Goal: Task Accomplishment & Management: Complete application form

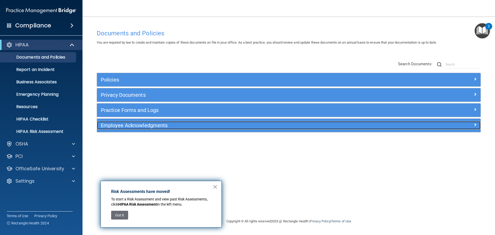
click at [123, 125] on h5 "Employee Acknowledgments" at bounding box center [241, 126] width 280 height 6
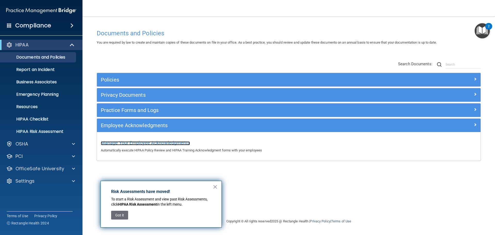
click at [133, 141] on span "Manage Your Employee Acknowledgments" at bounding box center [145, 142] width 89 height 5
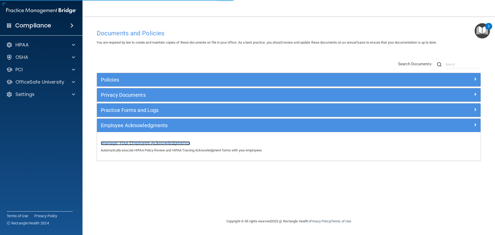
click at [183, 143] on span "Manage Your Employee Acknowledgments" at bounding box center [145, 142] width 89 height 5
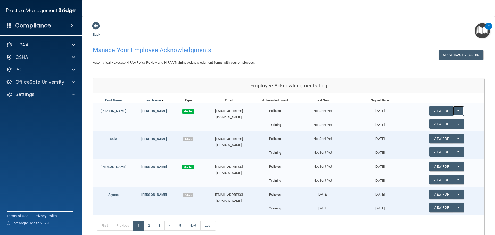
click at [455, 110] on button "Split button!" at bounding box center [458, 111] width 11 height 10
click at [411, 85] on div "Employee Acknowledgments Log" at bounding box center [289, 85] width 392 height 15
click at [457, 165] on button "Split button!" at bounding box center [458, 167] width 11 height 10
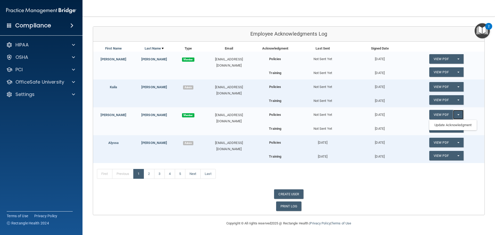
scroll to position [53, 0]
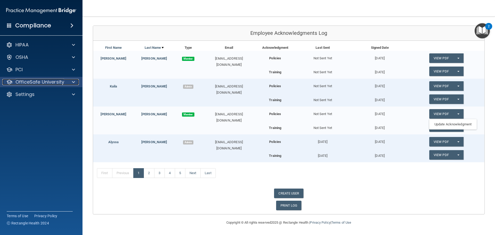
click at [75, 81] on div at bounding box center [72, 82] width 13 height 6
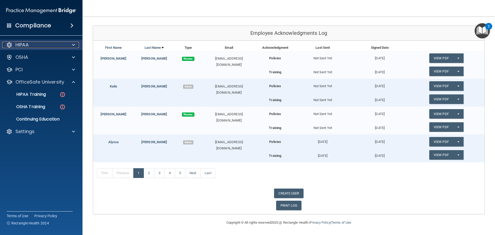
click at [69, 43] on div at bounding box center [72, 45] width 13 height 6
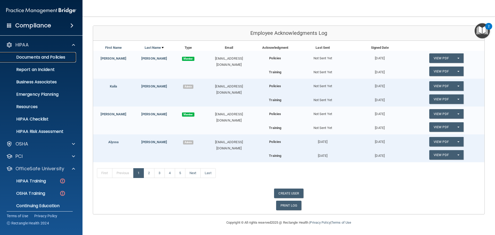
click at [62, 58] on p "Documents and Policies" at bounding box center [38, 57] width 70 height 5
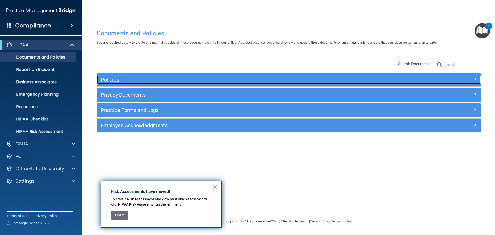
click at [111, 78] on h5 "Policies" at bounding box center [241, 80] width 280 height 6
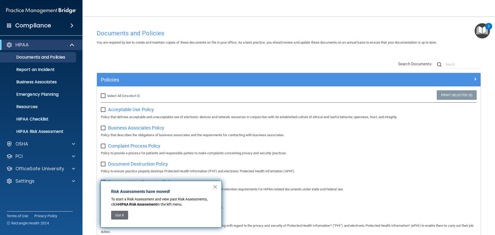
click at [104, 147] on input "checkbox" at bounding box center [104, 146] width 6 height 4
checkbox input "true"
click at [215, 186] on button "×" at bounding box center [215, 187] width 5 height 8
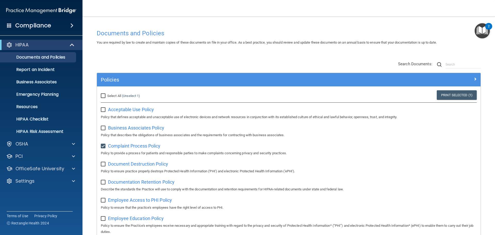
click at [103, 202] on input "checkbox" at bounding box center [104, 200] width 6 height 4
checkbox input "true"
click at [102, 96] on input "Select All (Unselect 2) Unselect All" at bounding box center [104, 96] width 6 height 4
checkbox input "true"
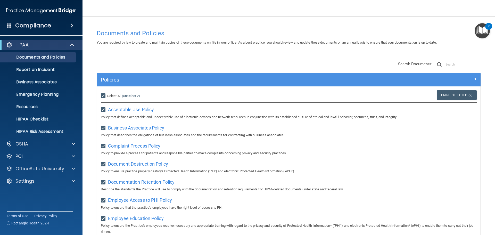
checkbox input "true"
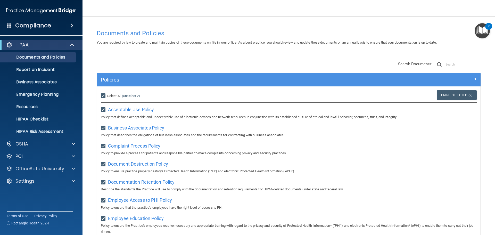
checkbox input "true"
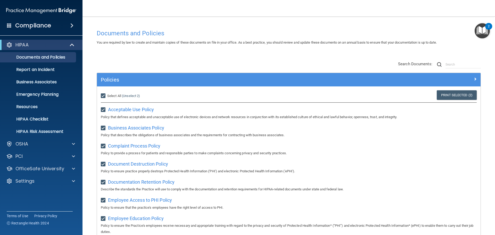
checkbox input "true"
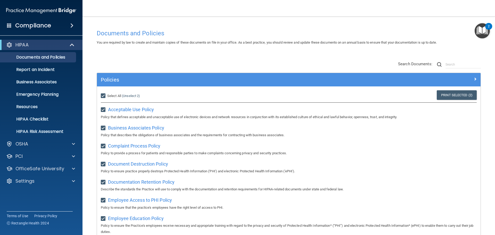
checkbox input "true"
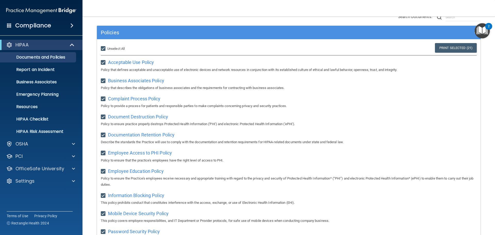
scroll to position [48, 0]
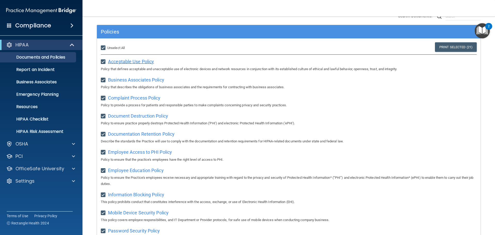
click at [132, 62] on span "Acceptable Use Policy" at bounding box center [131, 61] width 46 height 5
click at [142, 173] on span "Employee Education Policy" at bounding box center [136, 170] width 56 height 5
drag, startPoint x: 495, startPoint y: 148, endPoint x: 464, endPoint y: 183, distance: 46.8
drag, startPoint x: 464, startPoint y: 183, endPoint x: 478, endPoint y: 146, distance: 39.8
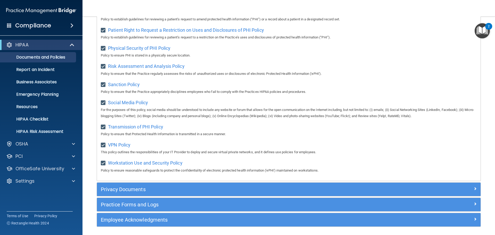
scroll to position [321, 0]
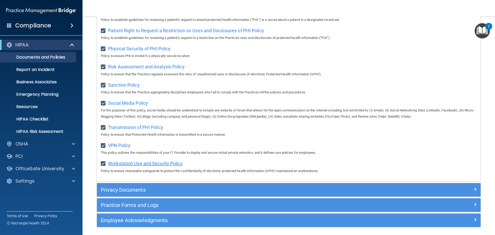
click at [172, 166] on span "Workstation Use and Security Policy" at bounding box center [145, 163] width 75 height 5
drag, startPoint x: 131, startPoint y: 108, endPoint x: 118, endPoint y: 108, distance: 13.2
click at [118, 106] on span "Social Media Policy" at bounding box center [128, 102] width 40 height 5
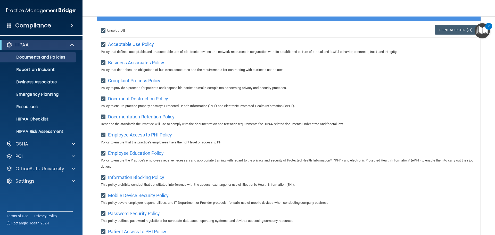
scroll to position [66, 0]
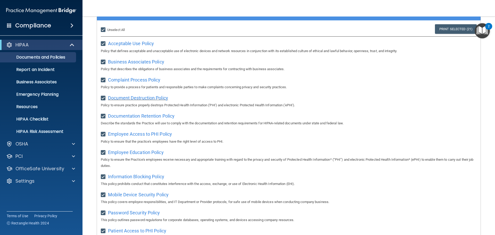
click at [144, 97] on span "Document Destruction Policy" at bounding box center [138, 97] width 60 height 5
click at [484, 29] on img "Open Resource Center, 2 new notifications" at bounding box center [482, 30] width 15 height 15
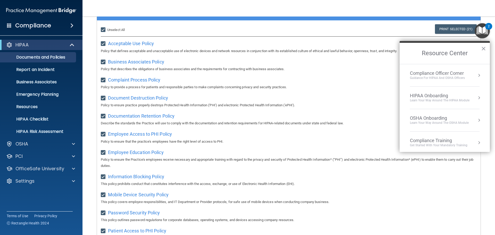
click at [477, 96] on button "Resource Center" at bounding box center [479, 97] width 5 height 5
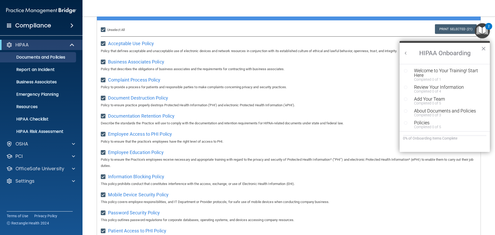
scroll to position [0, 0]
click at [432, 72] on div "Welcome to Your Training! Start Here" at bounding box center [446, 72] width 65 height 9
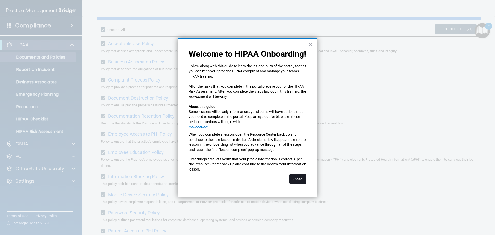
click at [302, 179] on button "Close" at bounding box center [298, 178] width 17 height 9
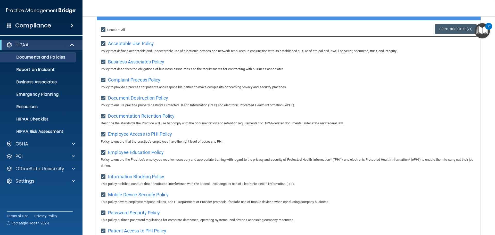
click at [481, 33] on img "Open Resource Center, 2 new notifications" at bounding box center [482, 30] width 15 height 15
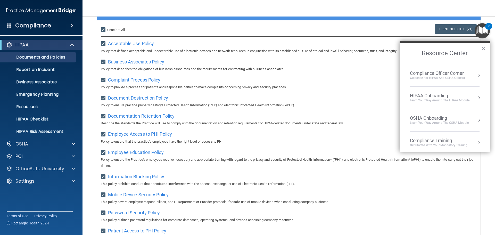
click at [446, 96] on div "HIPAA Onboarding" at bounding box center [440, 96] width 60 height 6
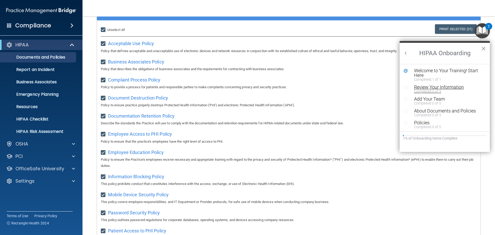
click at [436, 90] on div "Completed 0 of 4" at bounding box center [446, 92] width 65 height 4
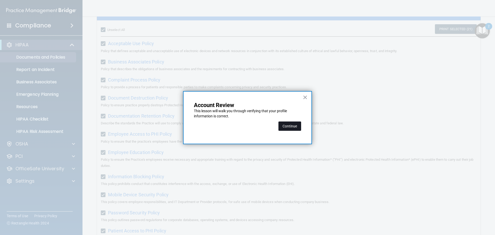
click at [292, 130] on button "Continue" at bounding box center [290, 126] width 23 height 9
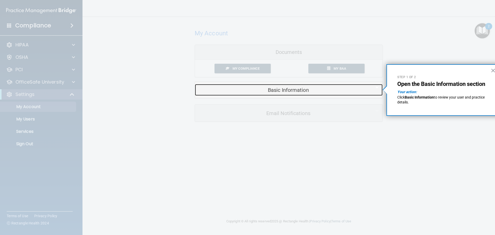
click at [287, 89] on h5 "Basic Information" at bounding box center [281, 90] width 164 height 6
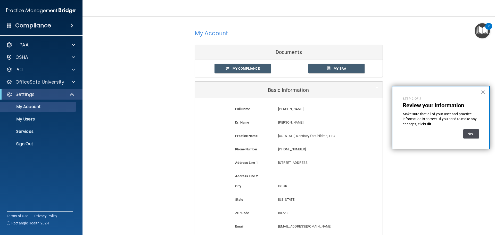
click at [472, 134] on button "Next" at bounding box center [472, 133] width 16 height 9
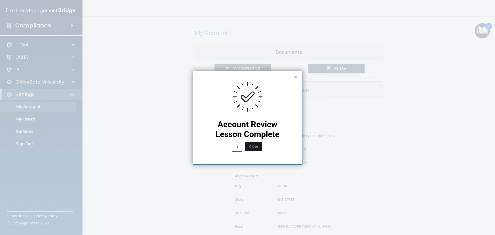
click at [259, 149] on button "Close" at bounding box center [253, 146] width 17 height 9
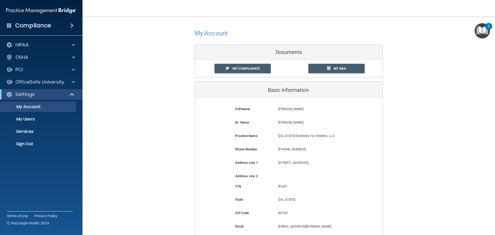
click at [477, 38] on img "Open Resource Center, 2 new notifications" at bounding box center [482, 30] width 15 height 15
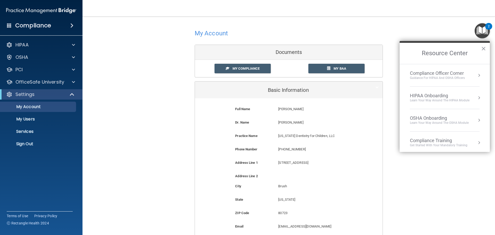
click at [477, 97] on button "Resource Center" at bounding box center [479, 97] width 5 height 5
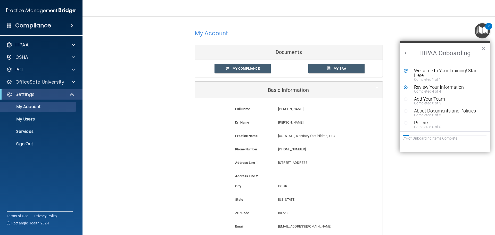
click at [439, 101] on div "Completed 0 of 5" at bounding box center [446, 103] width 65 height 4
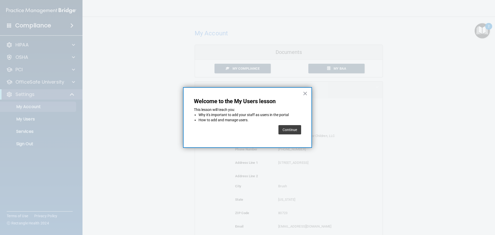
click at [296, 129] on button "Continue" at bounding box center [290, 129] width 23 height 9
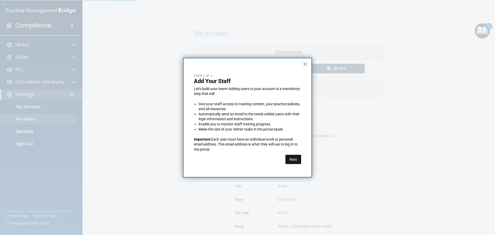
click at [292, 155] on button "Next" at bounding box center [294, 159] width 16 height 9
select select "20"
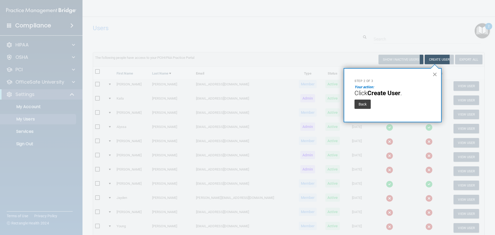
click at [437, 76] on button "×" at bounding box center [435, 74] width 5 height 8
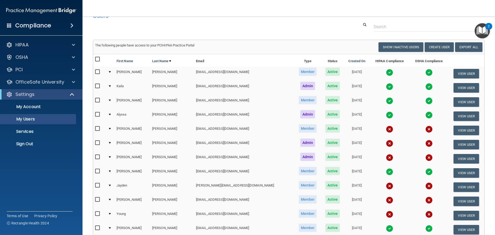
scroll to position [8, 0]
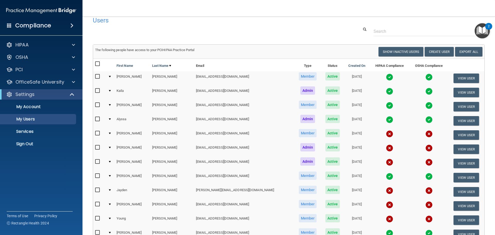
click at [486, 30] on img "Open Resource Center, 2 new notifications" at bounding box center [482, 30] width 15 height 15
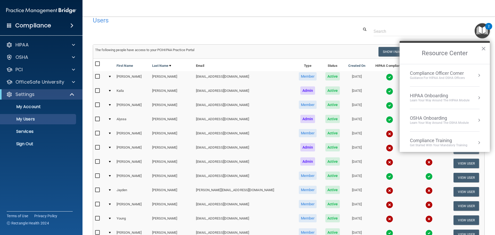
click at [477, 96] on button "Resource Center" at bounding box center [479, 97] width 5 height 5
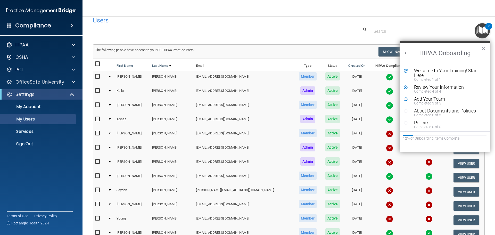
scroll to position [0, 0]
click at [442, 113] on div "About Documents and Policies" at bounding box center [446, 111] width 65 height 5
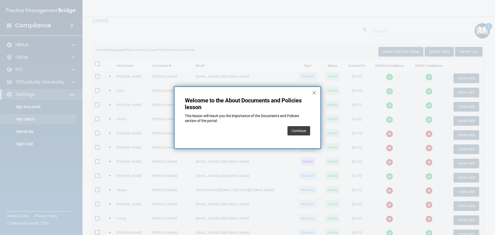
click at [295, 131] on button "Continue" at bounding box center [299, 130] width 23 height 9
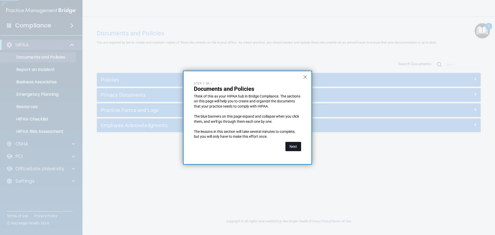
click at [292, 147] on button "Next" at bounding box center [294, 146] width 16 height 9
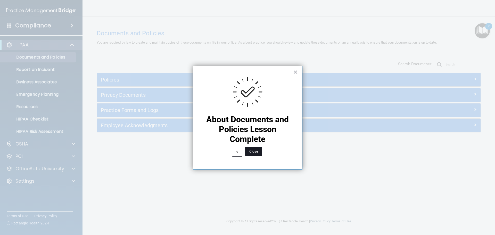
click at [256, 148] on button "Close" at bounding box center [253, 151] width 17 height 9
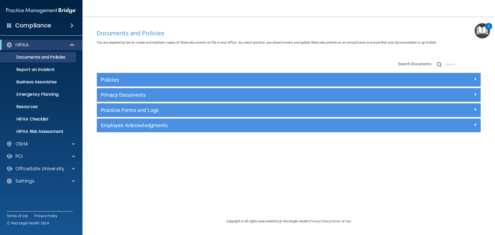
click at [484, 29] on img "Open Resource Center, 2 new notifications" at bounding box center [482, 30] width 15 height 15
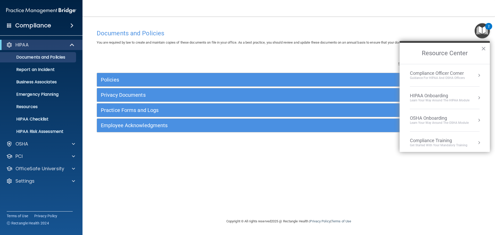
click at [477, 95] on button "Resource Center" at bounding box center [479, 97] width 5 height 5
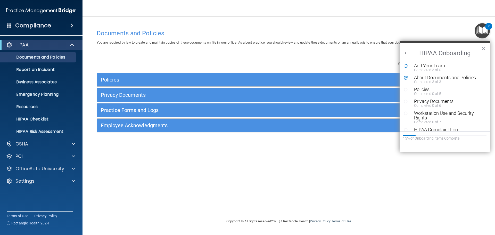
scroll to position [35, 0]
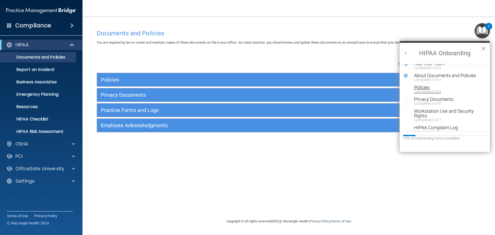
click at [430, 90] on div "Completed 0 of 5" at bounding box center [446, 92] width 65 height 4
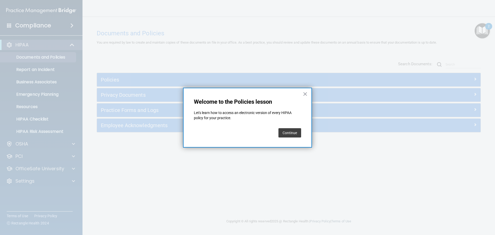
click at [292, 134] on button "Continue" at bounding box center [290, 132] width 23 height 9
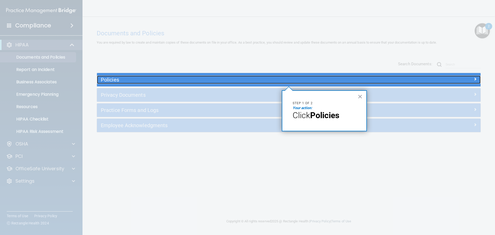
click at [167, 83] on h5 "Policies" at bounding box center [241, 80] width 280 height 6
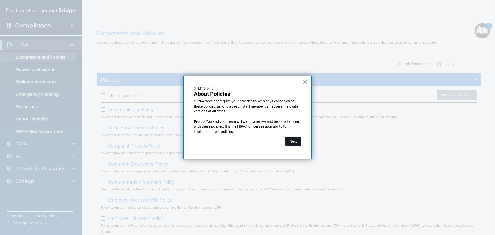
click at [295, 144] on button "Next" at bounding box center [294, 141] width 16 height 9
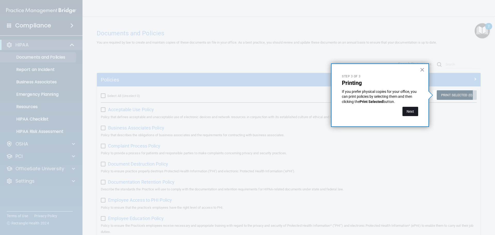
click at [414, 112] on button "Next" at bounding box center [411, 111] width 16 height 9
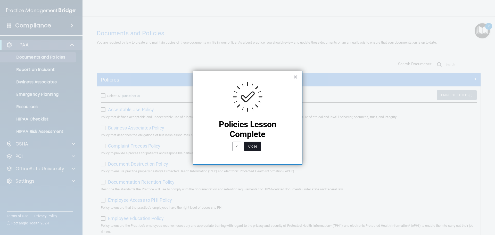
click at [258, 146] on button "Close" at bounding box center [252, 146] width 17 height 9
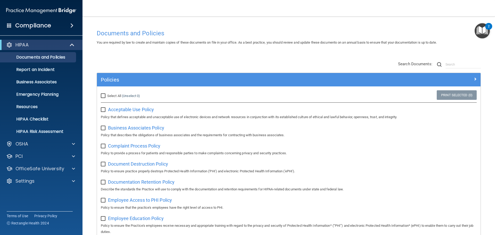
click at [483, 35] on img "Open Resource Center, 2 new notifications" at bounding box center [482, 30] width 15 height 15
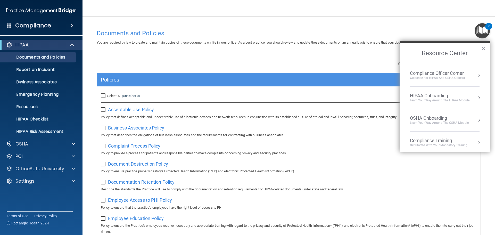
click at [477, 97] on button "Resource Center" at bounding box center [479, 97] width 5 height 5
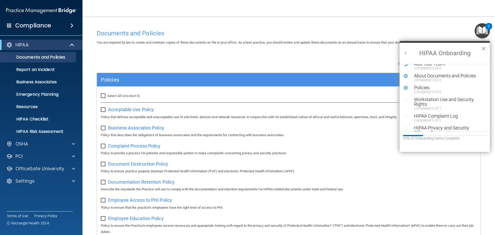
scroll to position [38, 0]
click at [435, 99] on div "Workstation Use and Security Rights" at bounding box center [446, 99] width 65 height 9
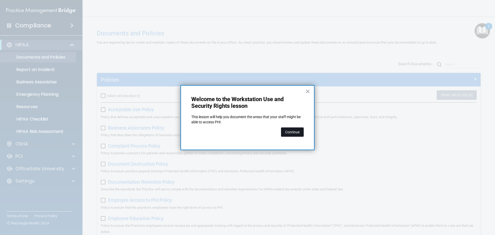
click at [296, 132] on button "Continue" at bounding box center [292, 131] width 23 height 9
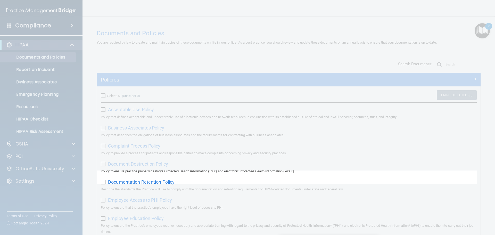
scroll to position [303, 0]
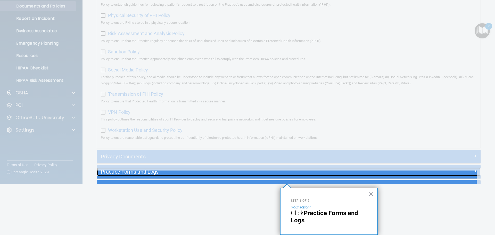
click at [150, 175] on h5 "Practice Forms and Logs" at bounding box center [241, 172] width 280 height 6
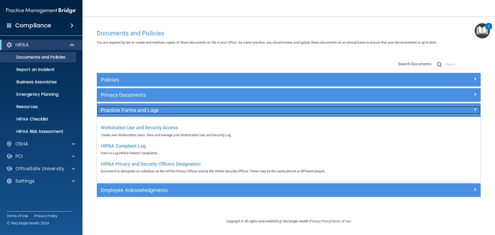
scroll to position [0, 0]
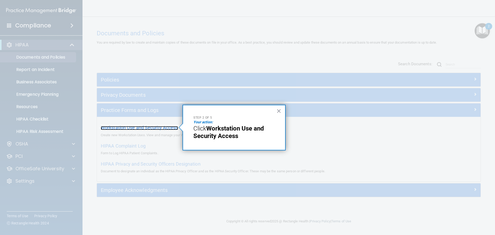
click at [164, 127] on span "Workstation Use and Security Access" at bounding box center [139, 127] width 77 height 5
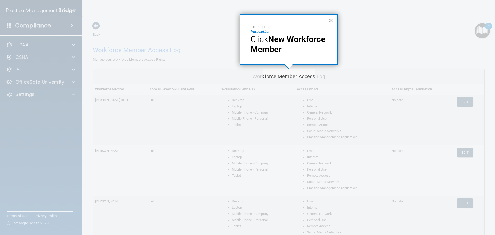
click at [289, 78] on div "Workforce Member Access Log" at bounding box center [289, 76] width 392 height 15
click at [299, 78] on div "Workforce Member Access Log" at bounding box center [289, 76] width 392 height 15
click at [333, 18] on button "×" at bounding box center [331, 20] width 5 height 8
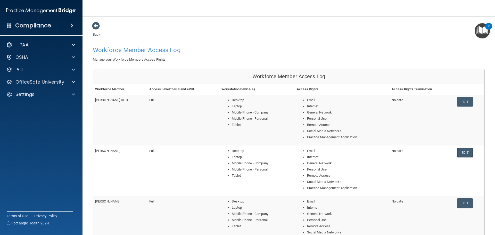
click at [464, 155] on link "Edit" at bounding box center [465, 153] width 16 height 10
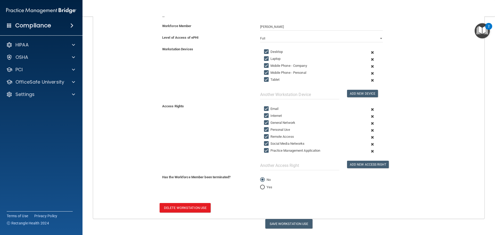
scroll to position [85, 0]
click at [196, 205] on button "Delete Workstation Use" at bounding box center [185, 208] width 51 height 10
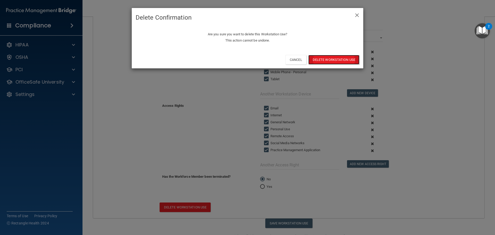
click at [337, 59] on button "Delete Workstation Use" at bounding box center [334, 60] width 51 height 10
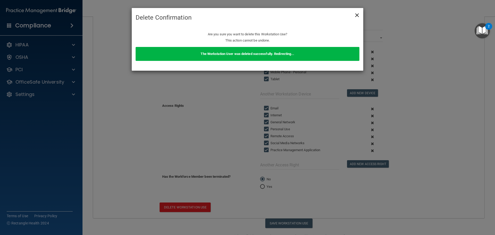
click at [356, 14] on span "×" at bounding box center [357, 14] width 5 height 10
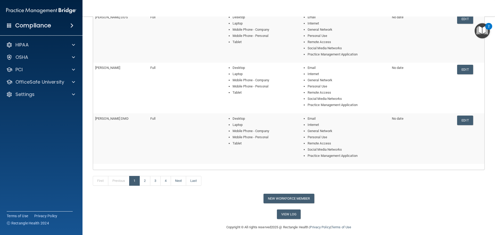
scroll to position [189, 0]
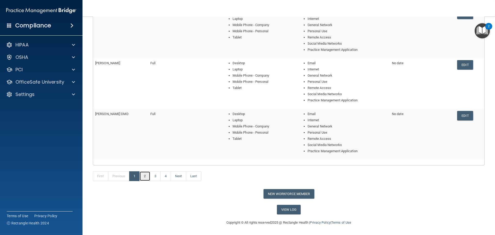
click at [147, 175] on link "2" at bounding box center [145, 176] width 11 height 10
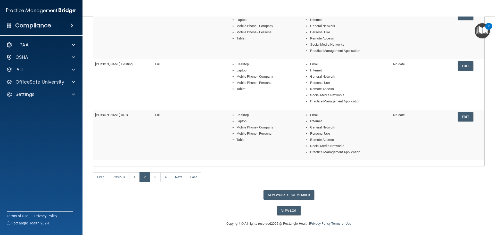
scroll to position [189, 0]
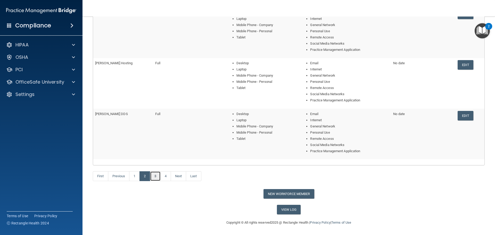
click at [158, 176] on link "3" at bounding box center [155, 176] width 11 height 10
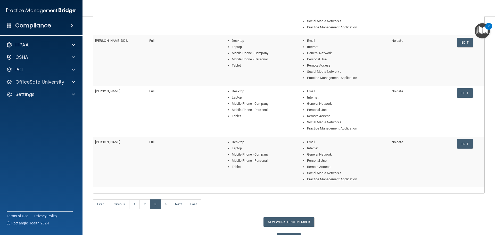
scroll to position [189, 0]
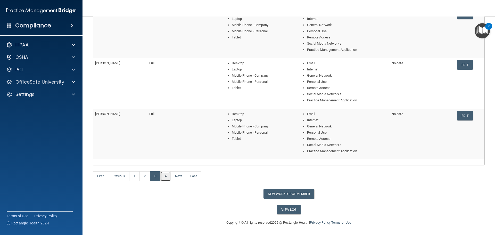
click at [168, 175] on link "4" at bounding box center [165, 176] width 11 height 10
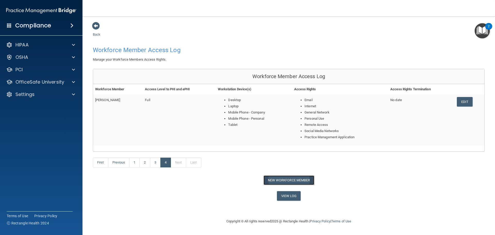
click at [296, 178] on button "New Workforce Member" at bounding box center [289, 180] width 51 height 10
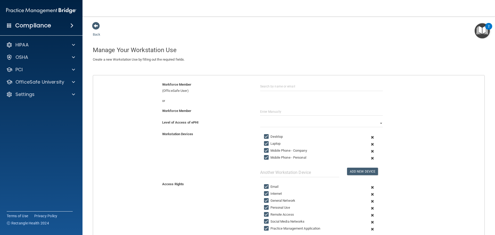
click at [485, 29] on img "Open Resource Center, 2 new notifications" at bounding box center [482, 30] width 15 height 15
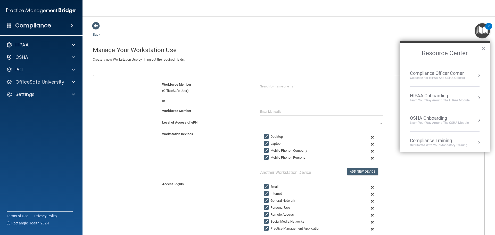
click at [477, 95] on button "Resource Center" at bounding box center [479, 97] width 5 height 5
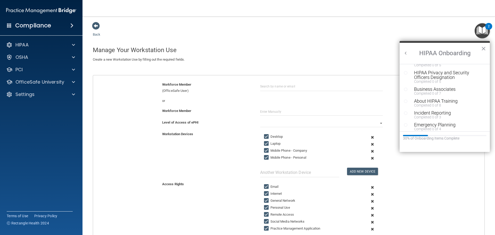
scroll to position [92, 0]
click at [445, 102] on div "Completed 0 of 8" at bounding box center [446, 104] width 65 height 4
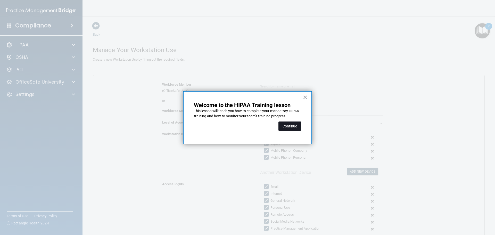
click at [294, 123] on button "Continue" at bounding box center [290, 126] width 23 height 9
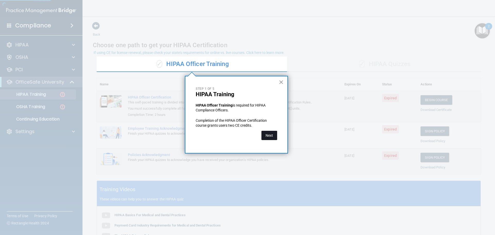
click at [272, 135] on button "Next" at bounding box center [270, 135] width 16 height 9
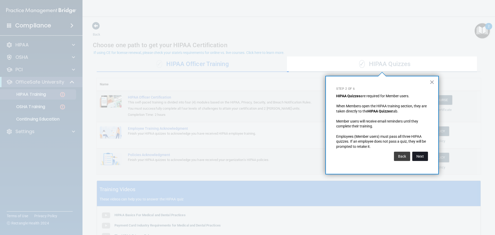
click at [422, 158] on button "Next" at bounding box center [421, 156] width 16 height 9
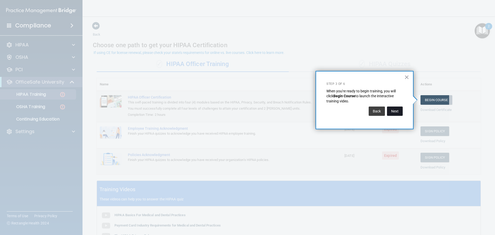
click at [397, 109] on button "Next" at bounding box center [395, 111] width 16 height 9
